Goal: Information Seeking & Learning: Learn about a topic

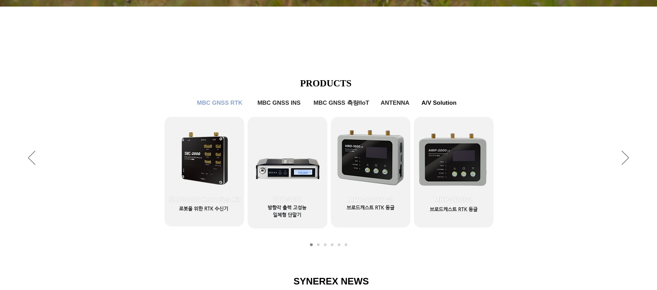
scroll to position [312, 0]
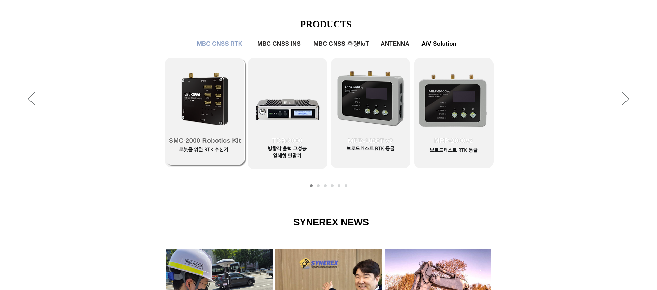
click at [199, 97] on link "SMC-2000 Robotics Kit" at bounding box center [205, 111] width 80 height 107
